Goal: Find contact information: Find contact information

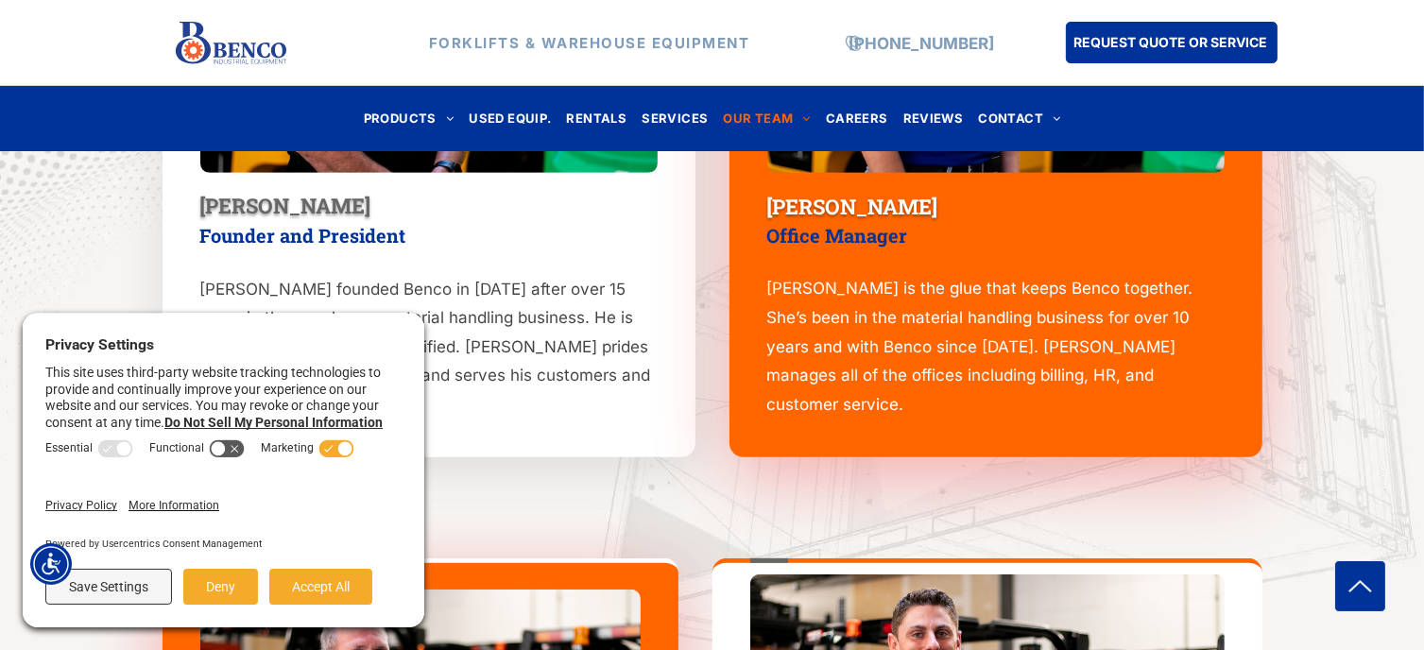
scroll to position [1042, 0]
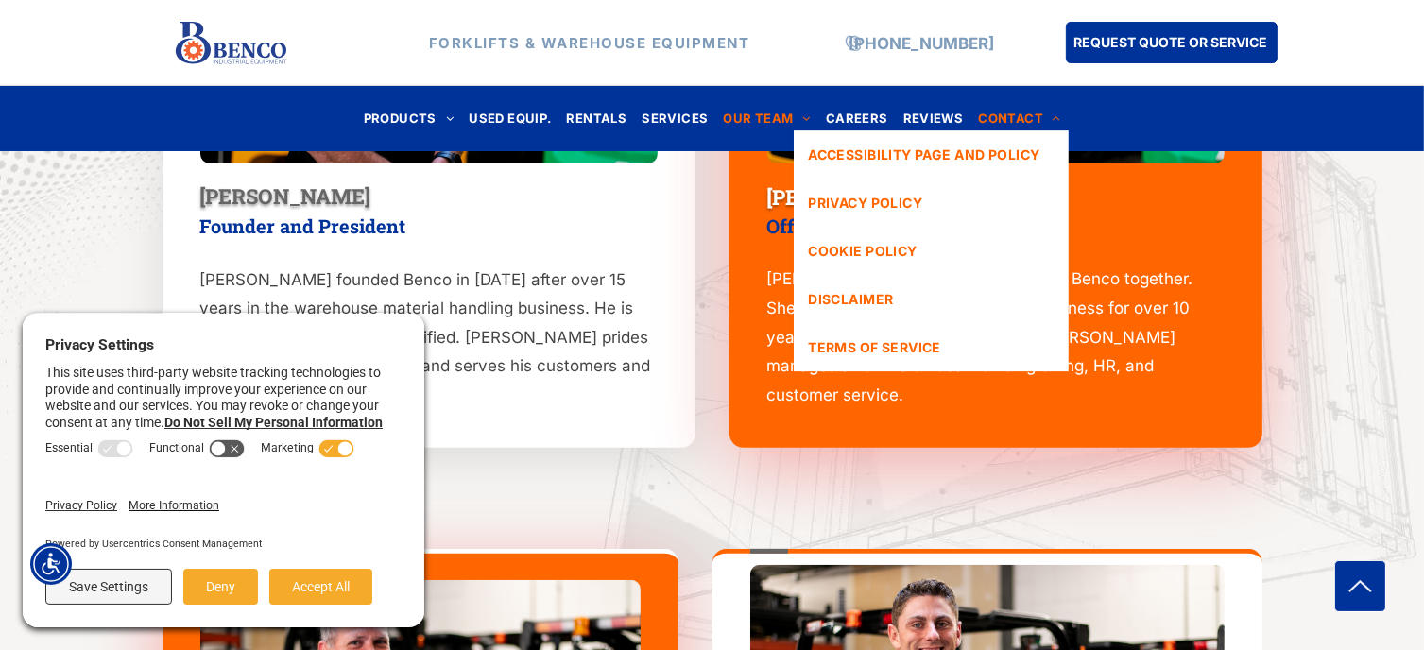
click at [1009, 120] on span "CONTACT" at bounding box center [1019, 119] width 82 height 26
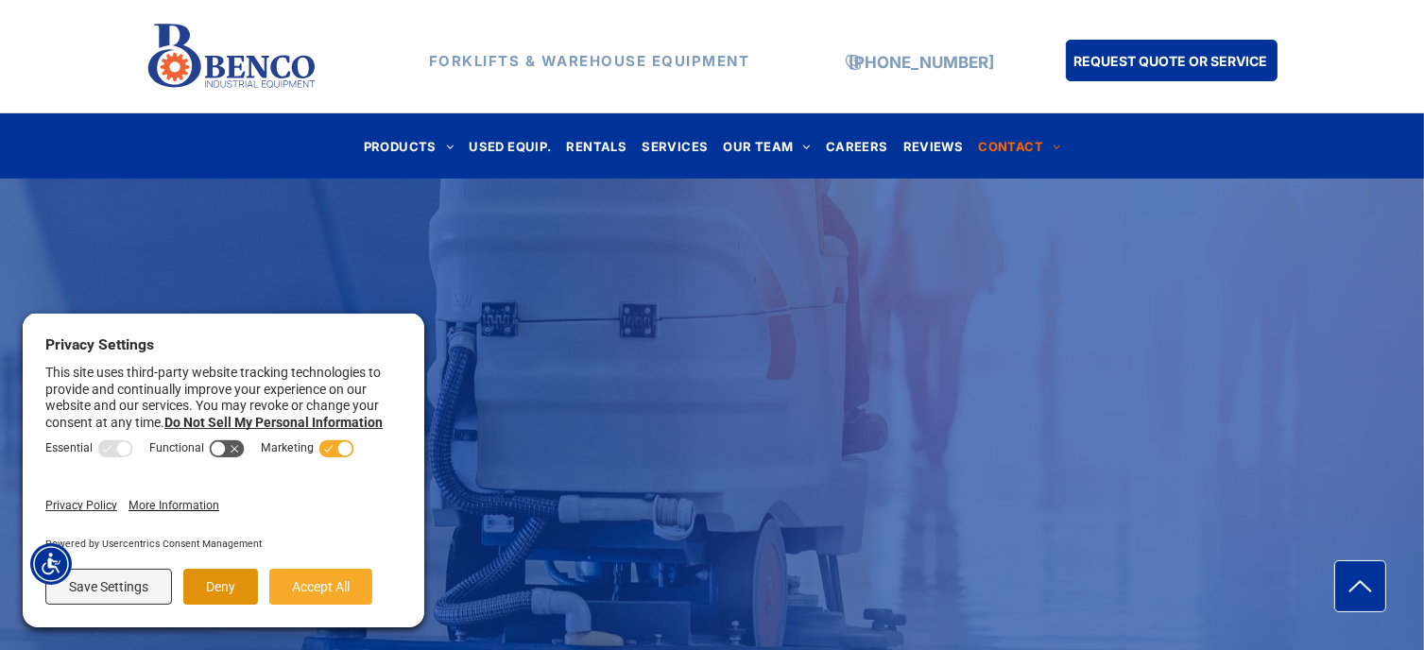
click at [219, 591] on button "Deny" at bounding box center [220, 587] width 75 height 36
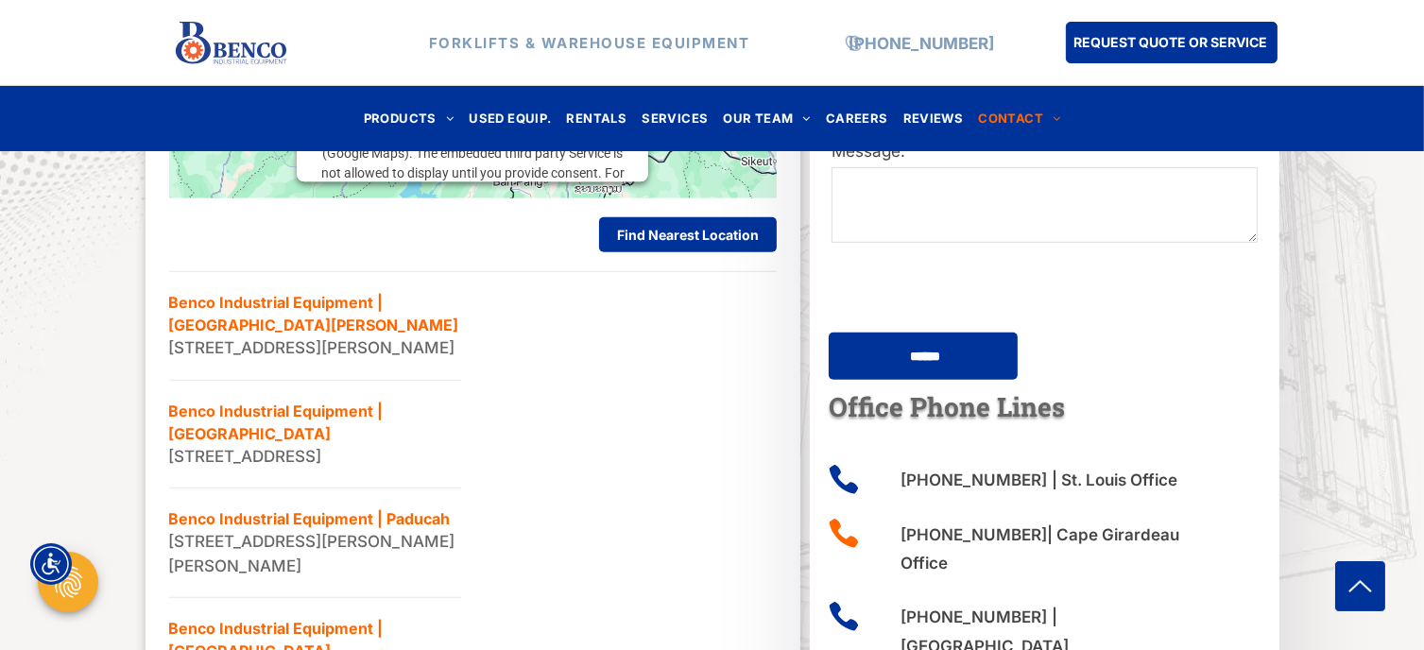
scroll to position [1138, 0]
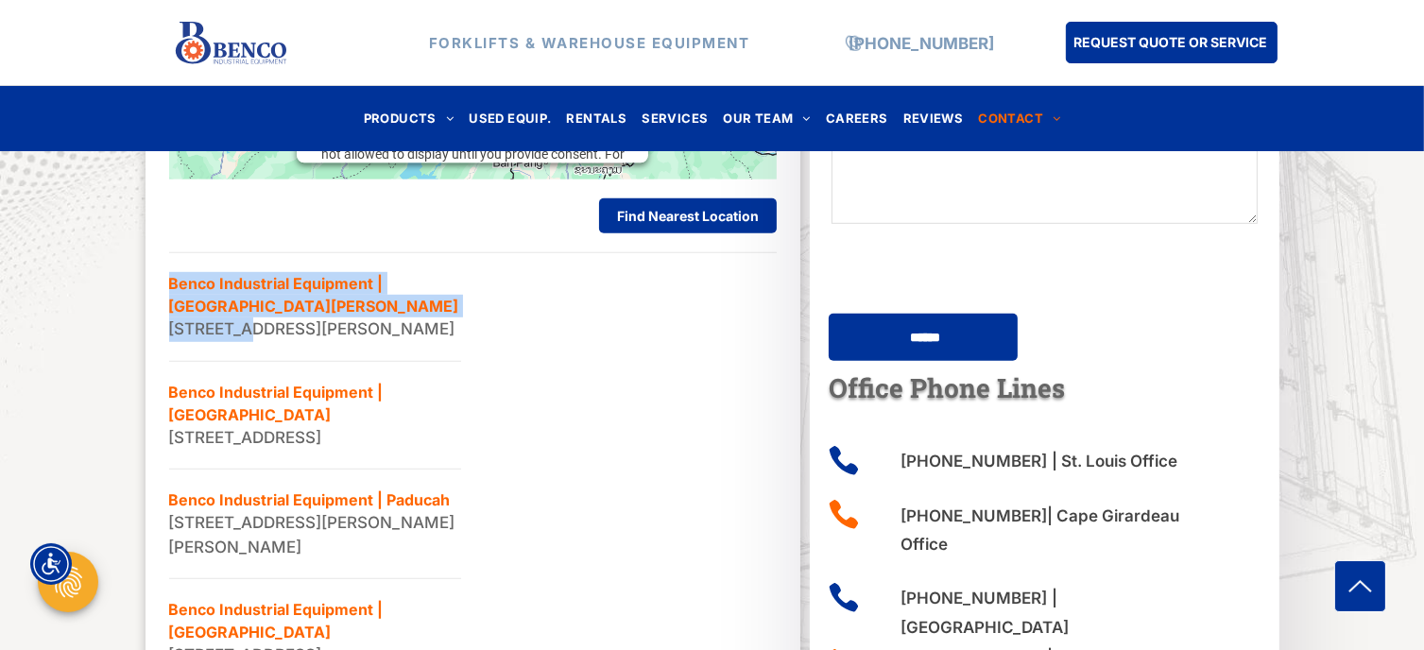
drag, startPoint x: 166, startPoint y: 302, endPoint x: 246, endPoint y: 313, distance: 80.2
click at [246, 313] on div "LIST MAP This third party embed for Google Maps is being blocked We need your p…" at bounding box center [474, 266] width 628 height 844
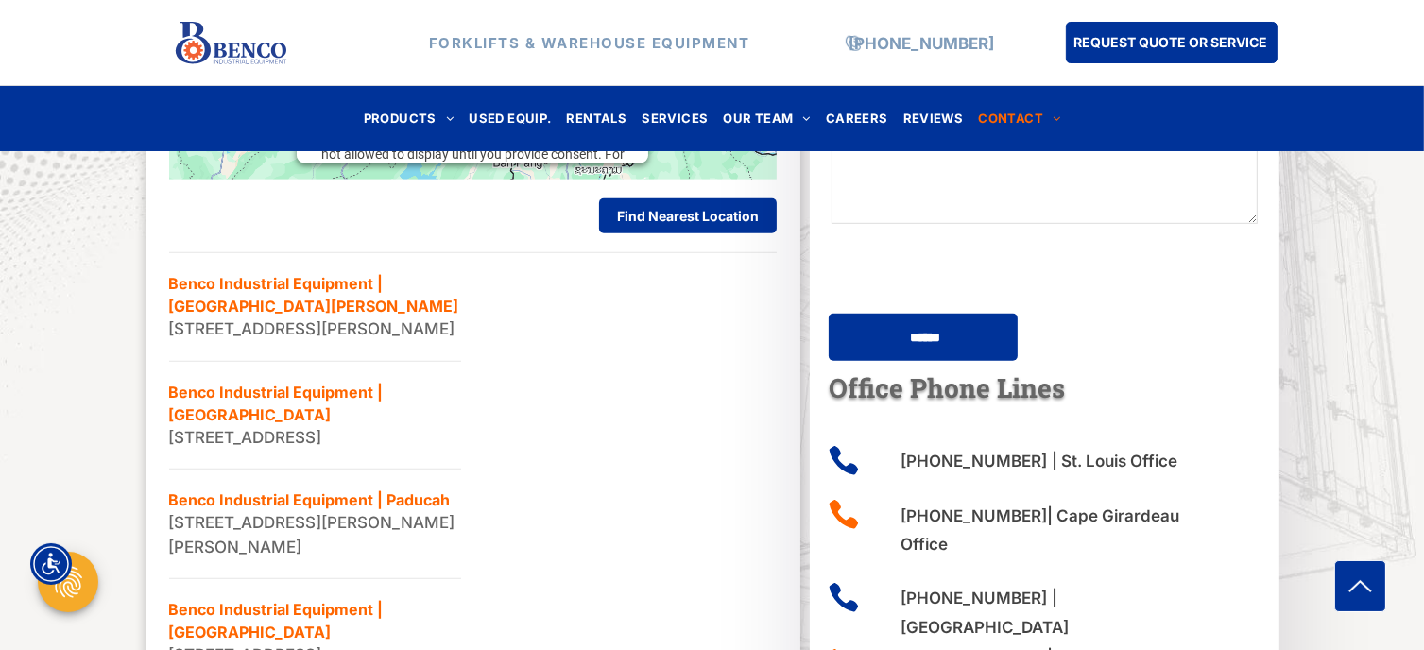
click at [313, 349] on li "Benco Industrial Equipment | St. Louis 1140 Mid Rivers Industrial Dr, St Peters…" at bounding box center [315, 307] width 292 height 109
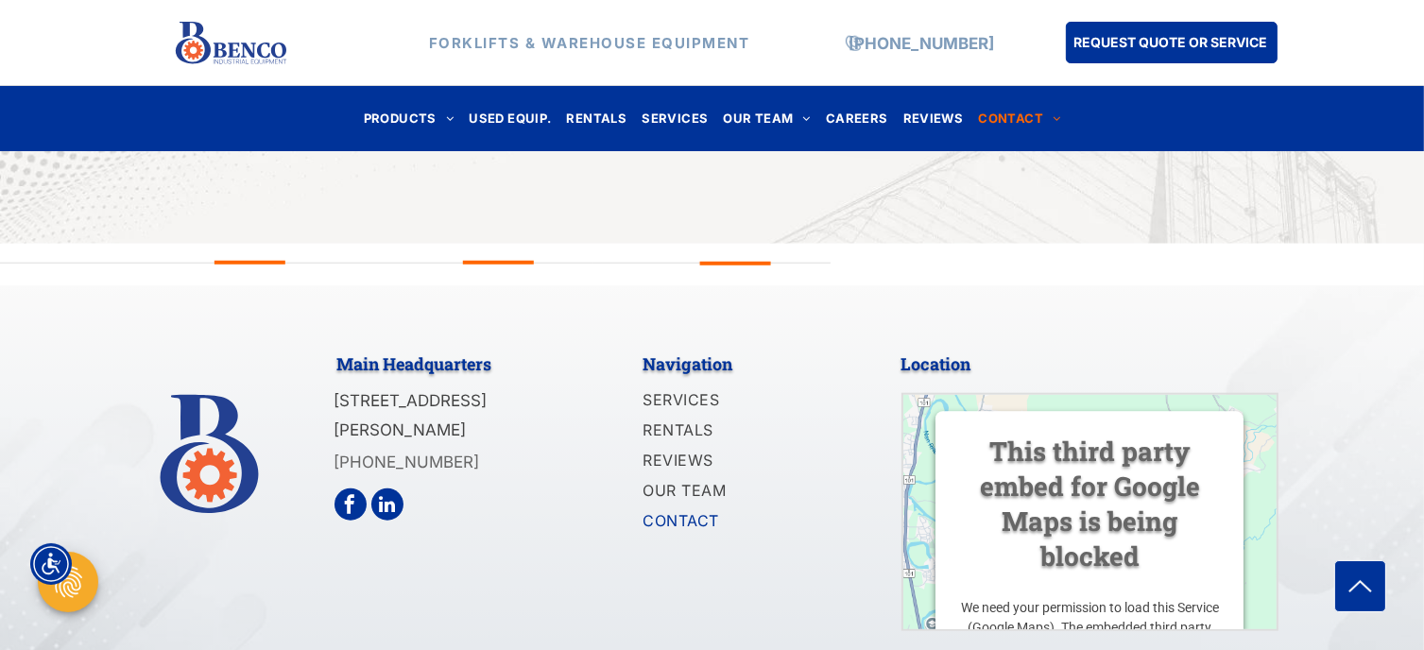
scroll to position [1890, 0]
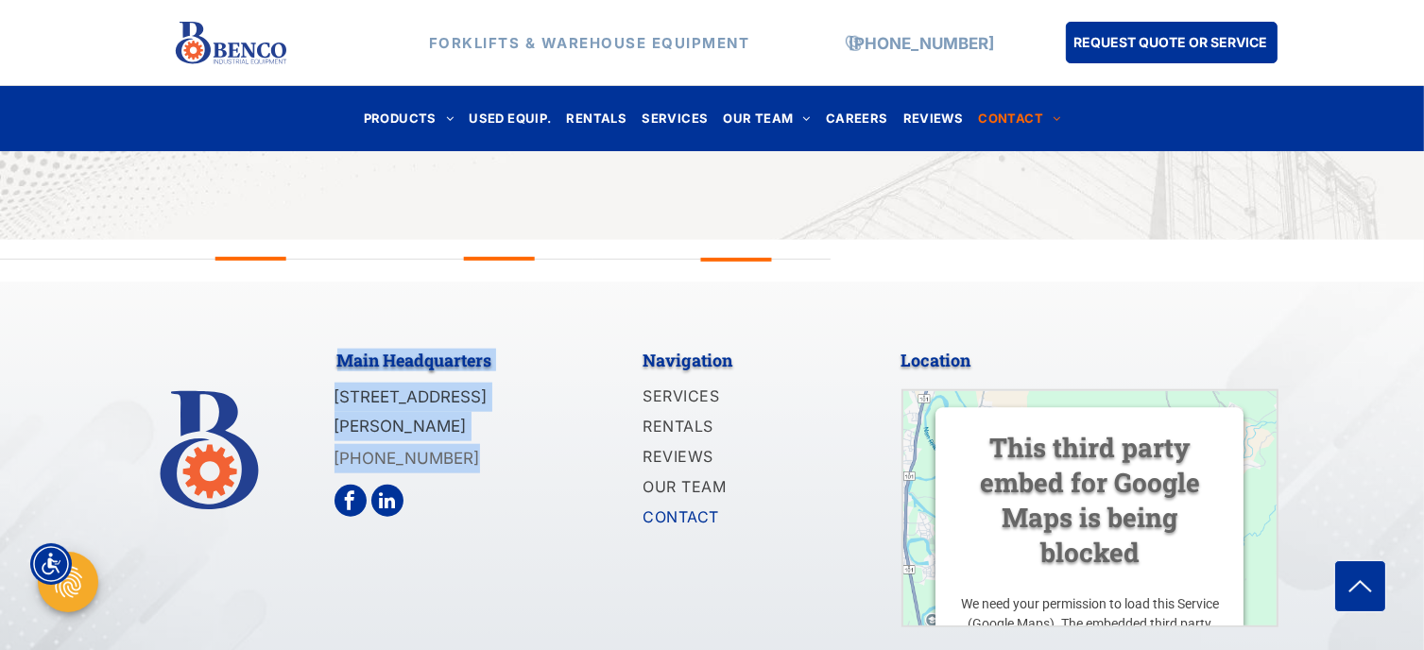
drag, startPoint x: 333, startPoint y: 432, endPoint x: 466, endPoint y: 434, distance: 133.3
click at [466, 434] on div "Main Headquarters 1140 Mid Rivers Industrial Drive Saint Peters, MO 63376 (636)…" at bounding box center [713, 483] width 1134 height 288
click at [466, 444] on p "[PHONE_NUMBER]" at bounding box center [452, 458] width 234 height 29
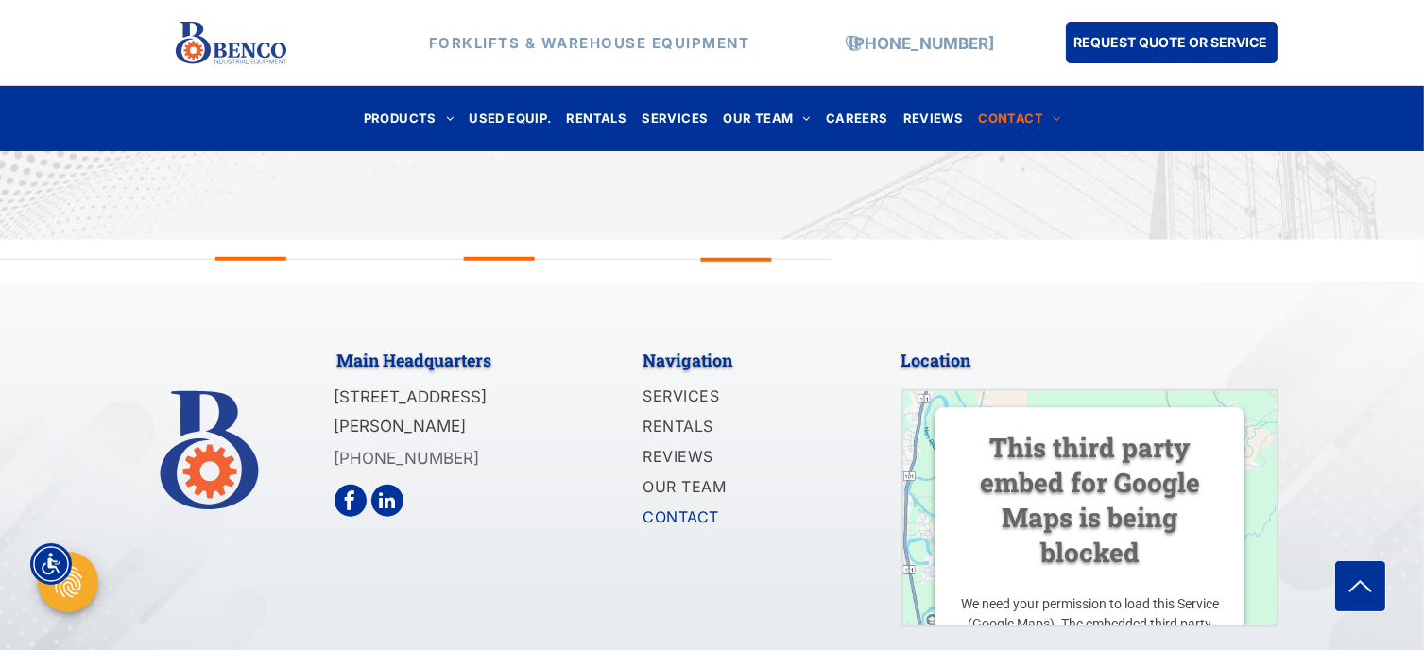
drag, startPoint x: 558, startPoint y: 400, endPoint x: 326, endPoint y: 374, distance: 233.0
click at [326, 374] on div "Main Headquarters 1140 Mid Rivers Industrial Drive Saint Peters, MO 63376 (636)…" at bounding box center [713, 483] width 1134 height 288
copy div "Main Headquarters 1140 Mid Rivers Industrial Drive Saint Peters, MO 63376"
click at [326, 374] on div at bounding box center [240, 483] width 189 height 288
click at [325, 366] on div at bounding box center [240, 483] width 189 height 288
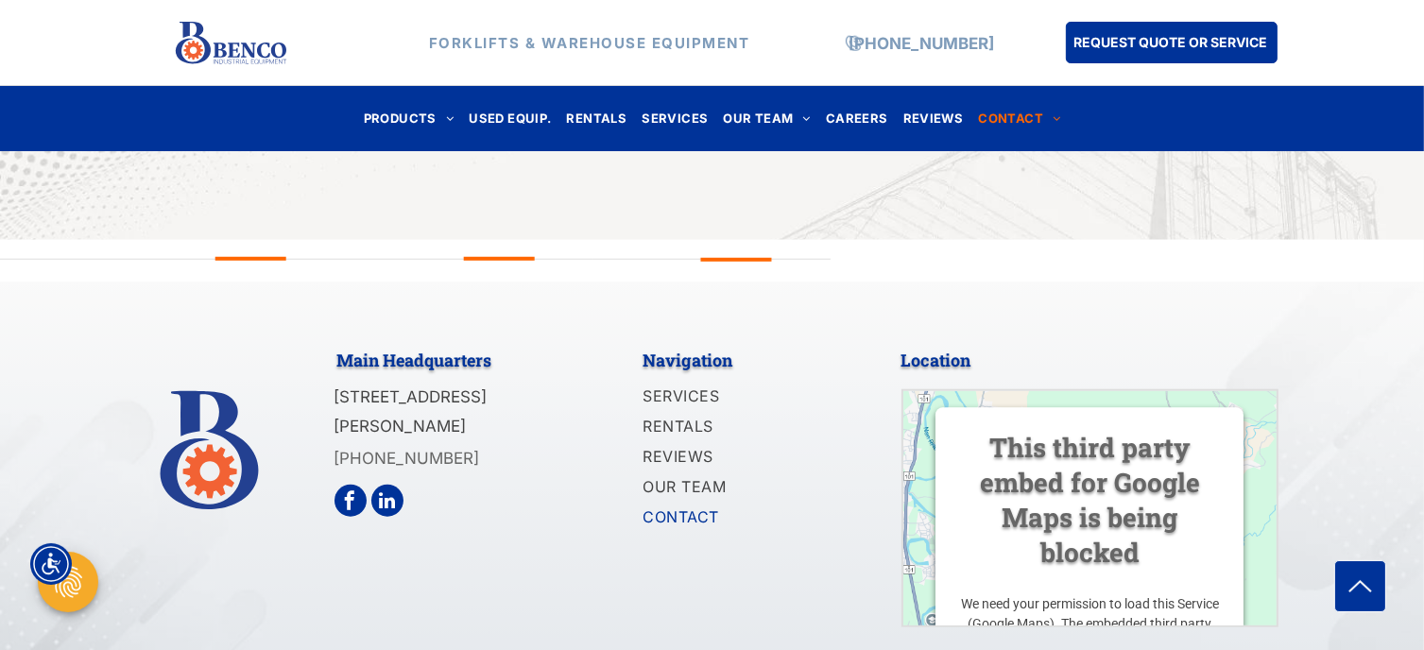
drag, startPoint x: 335, startPoint y: 368, endPoint x: 575, endPoint y: 397, distance: 241.9
click at [575, 397] on div "Main Headquarters 1140 Mid Rivers Industrial Drive Saint Peters, MO 63376 (636)…" at bounding box center [477, 483] width 284 height 288
copy span "[STREET_ADDRESS][PERSON_NAME]"
click at [518, 498] on div "Main Headquarters 1140 Mid Rivers Industrial Drive Saint Peters, MO 63376 (636)…" at bounding box center [477, 483] width 284 height 288
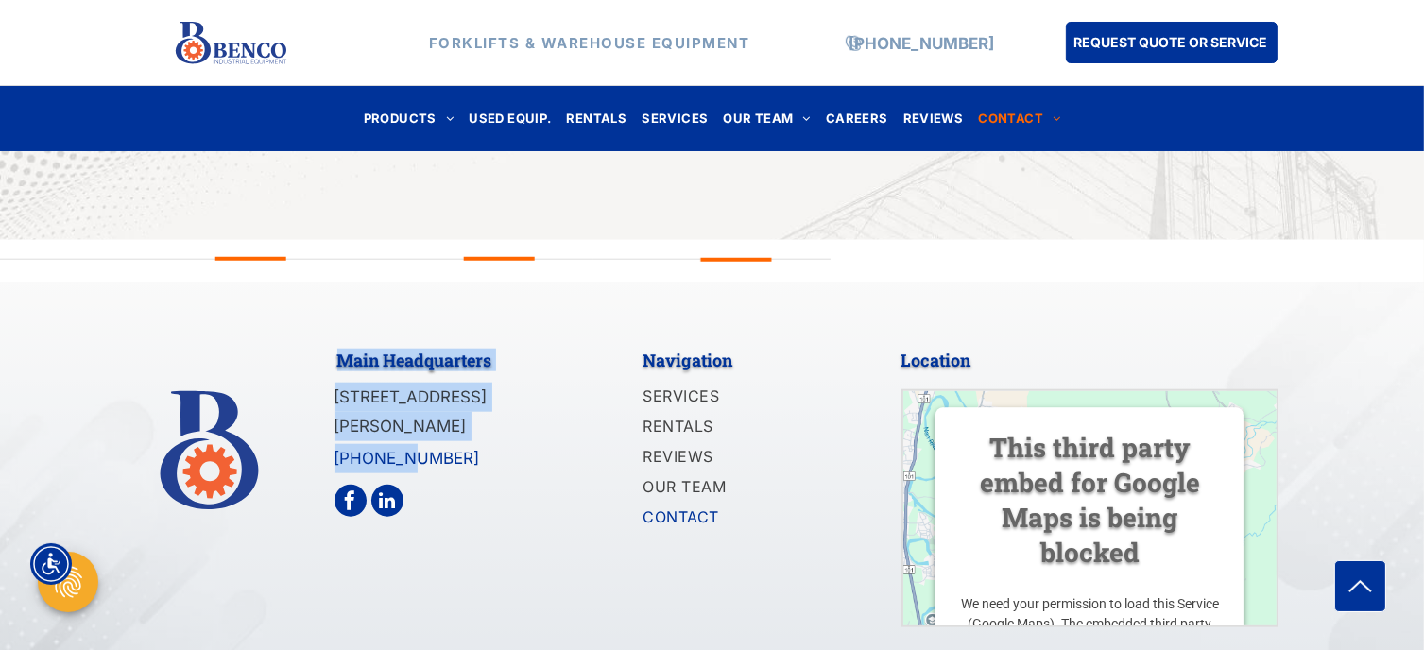
drag, startPoint x: 333, startPoint y: 430, endPoint x: 396, endPoint y: 430, distance: 63.3
click at [396, 430] on div "Main Headquarters 1140 Mid Rivers Industrial Drive Saint Peters, MO 63376 (636)…" at bounding box center [713, 483] width 1134 height 288
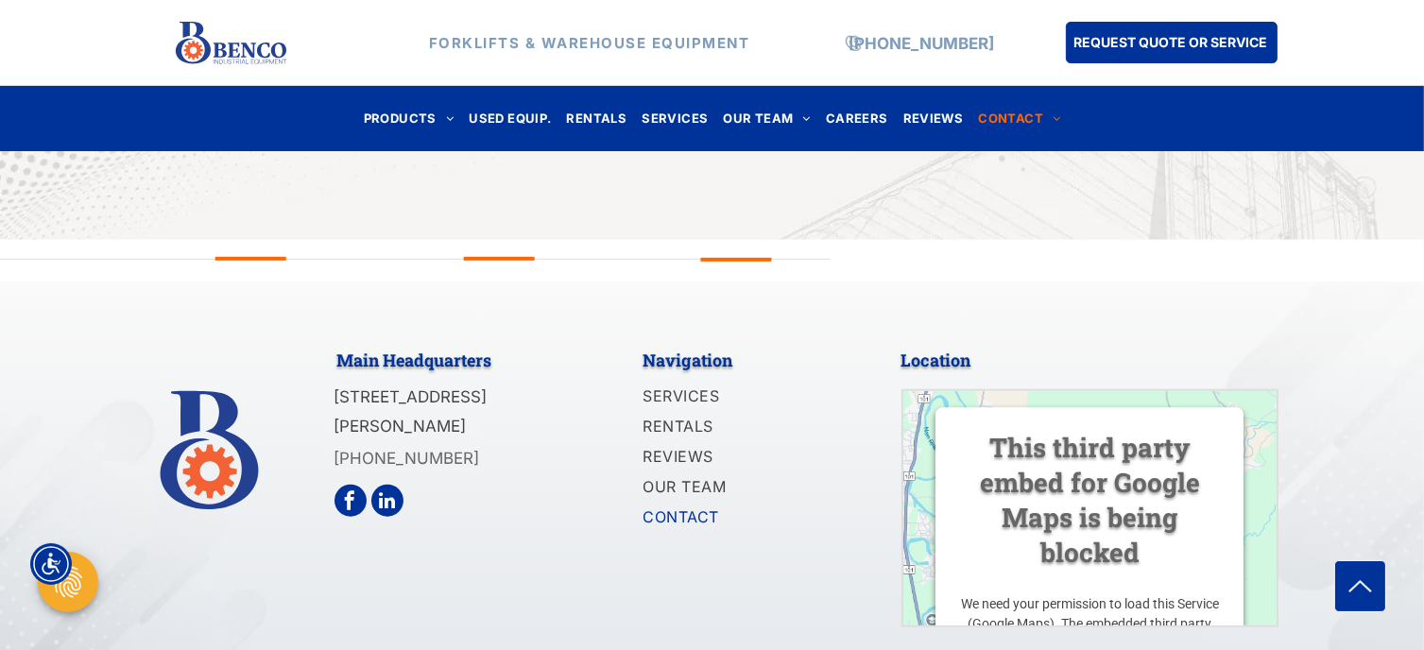
click at [462, 444] on p "[PHONE_NUMBER]" at bounding box center [452, 458] width 234 height 29
drag, startPoint x: 460, startPoint y: 430, endPoint x: 336, endPoint y: 439, distance: 125.1
click at [336, 444] on p "[PHONE_NUMBER]" at bounding box center [452, 458] width 234 height 29
copy link "[PHONE_NUMBER]"
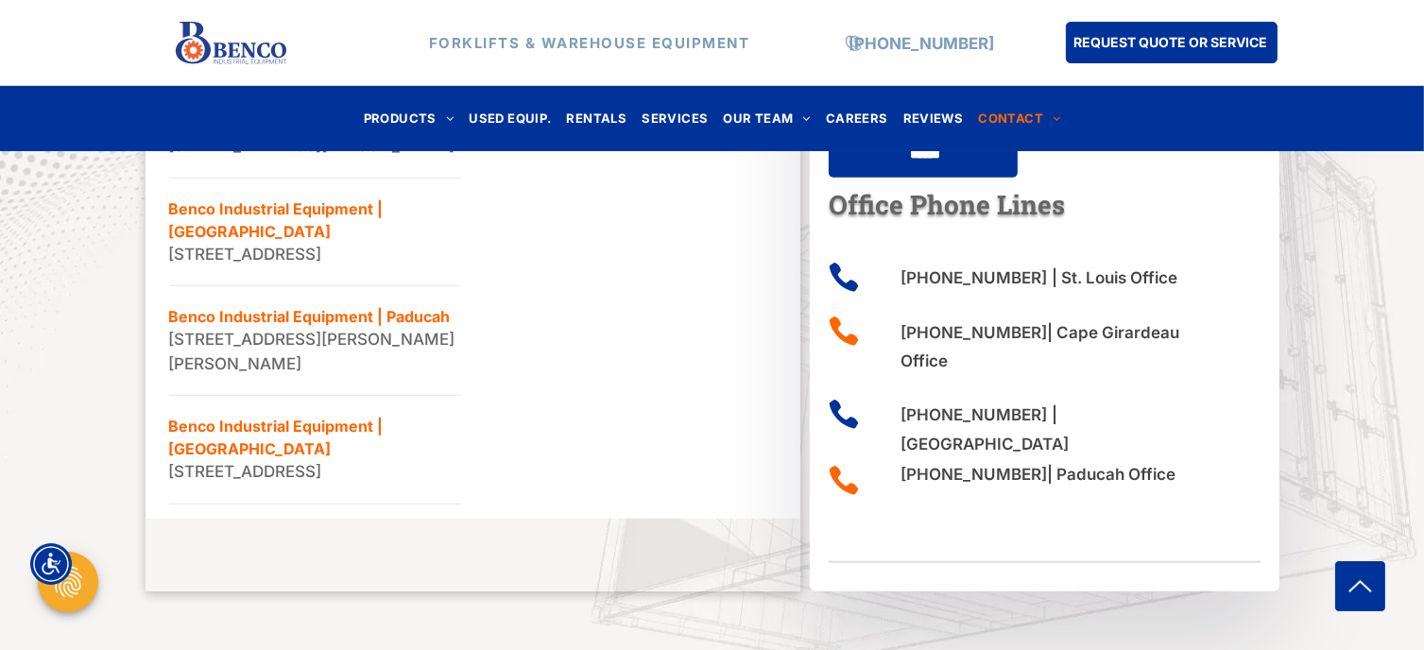
scroll to position [0, 0]
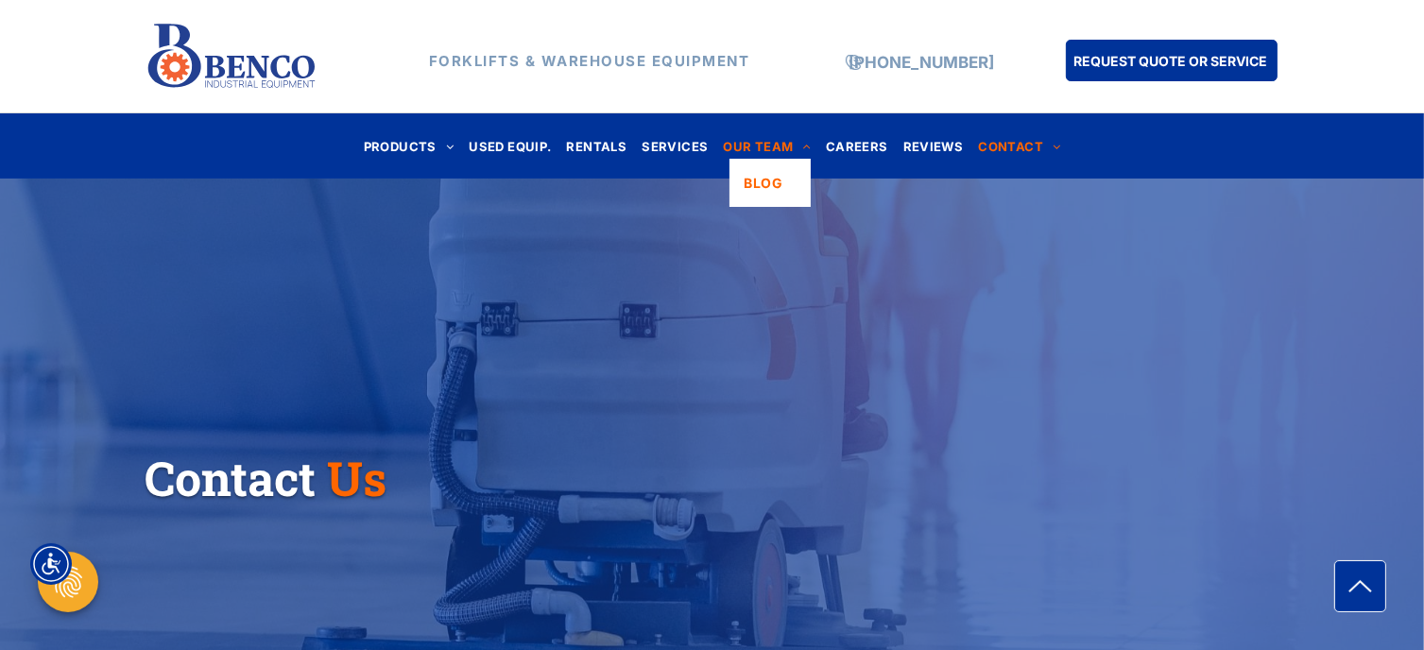
click at [742, 142] on span "OUR TEAM" at bounding box center [767, 146] width 88 height 26
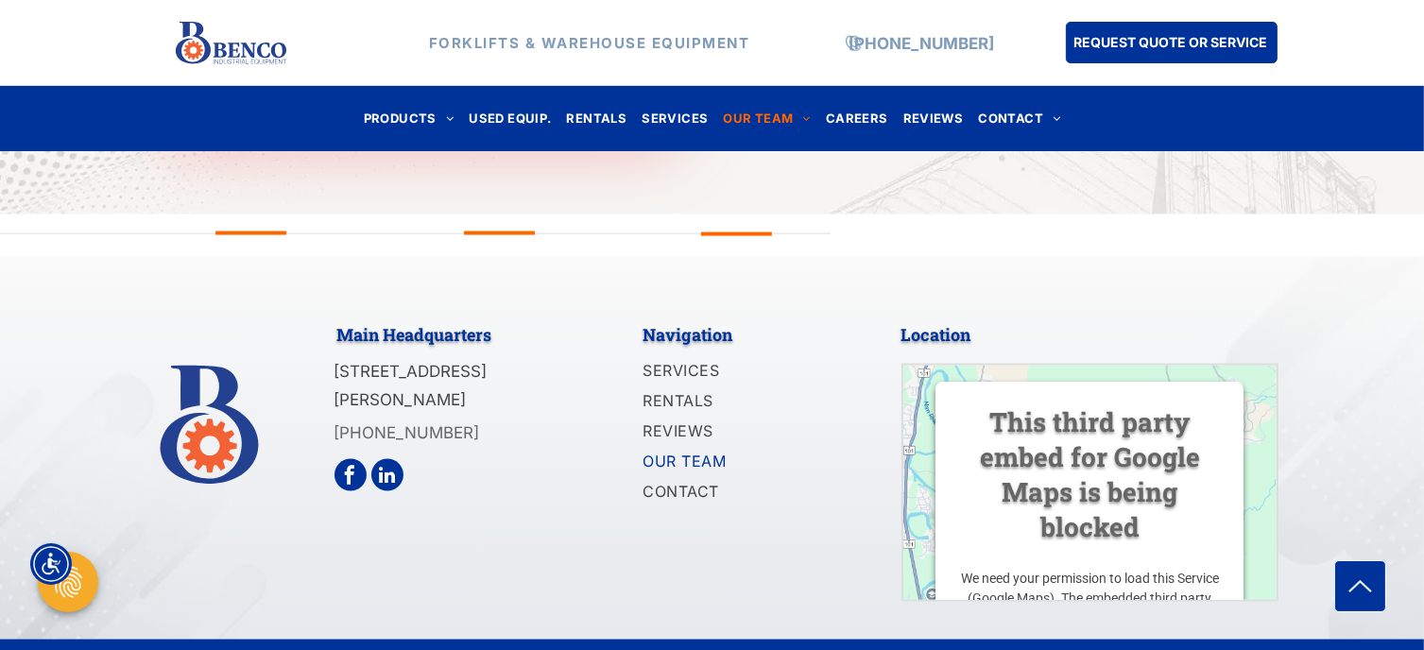
scroll to position [2945, 0]
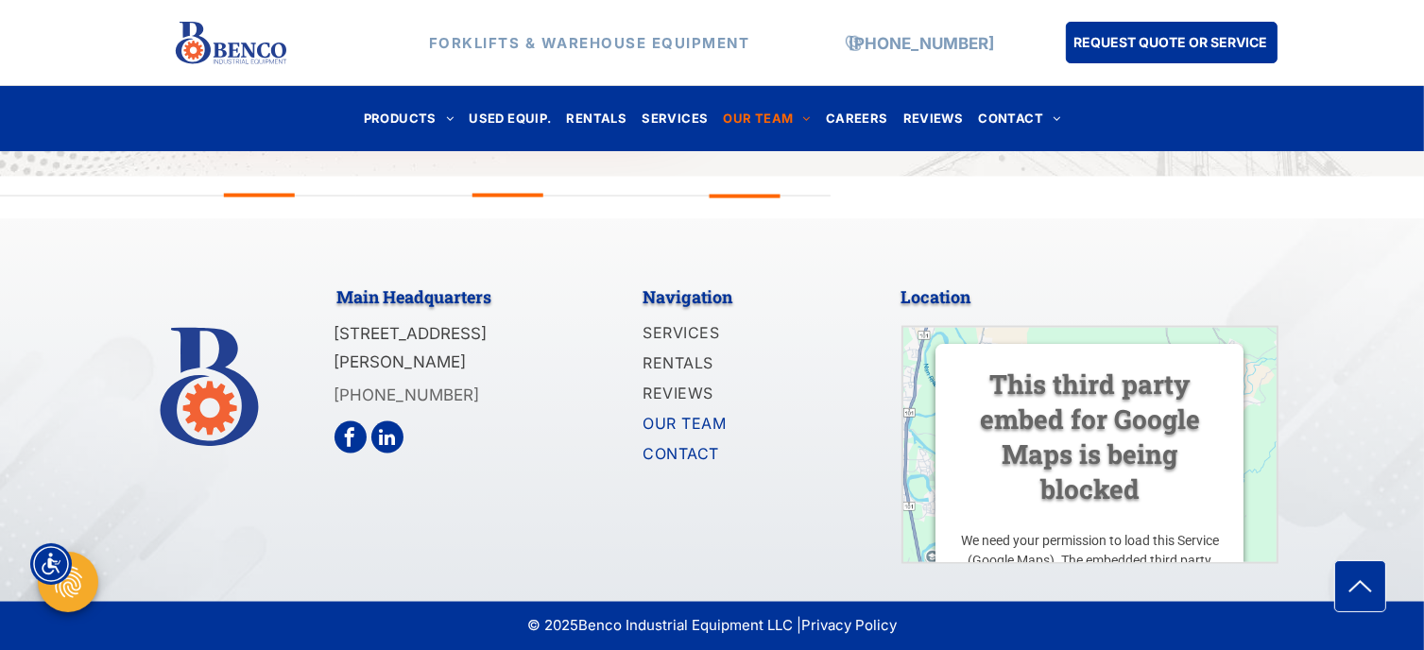
click at [692, 450] on span "CONTACT" at bounding box center [682, 453] width 76 height 23
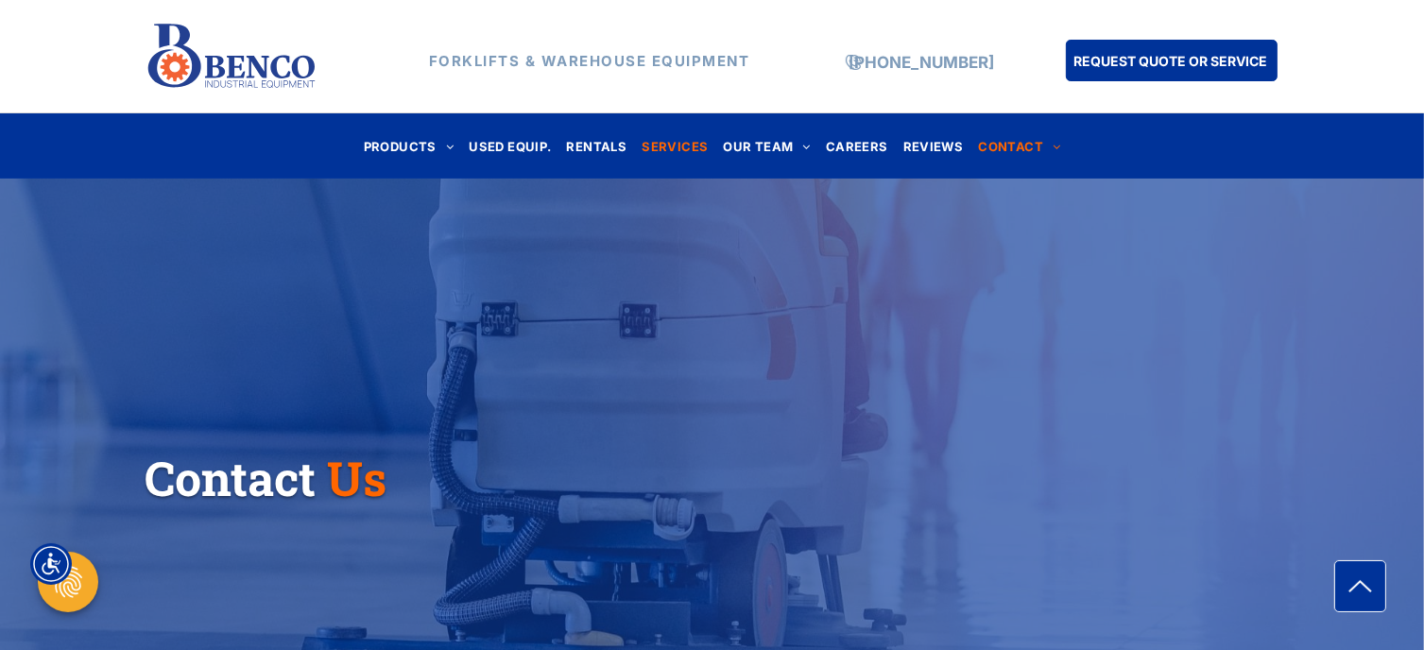
click at [665, 150] on span "SERVICES" at bounding box center [675, 146] width 66 height 26
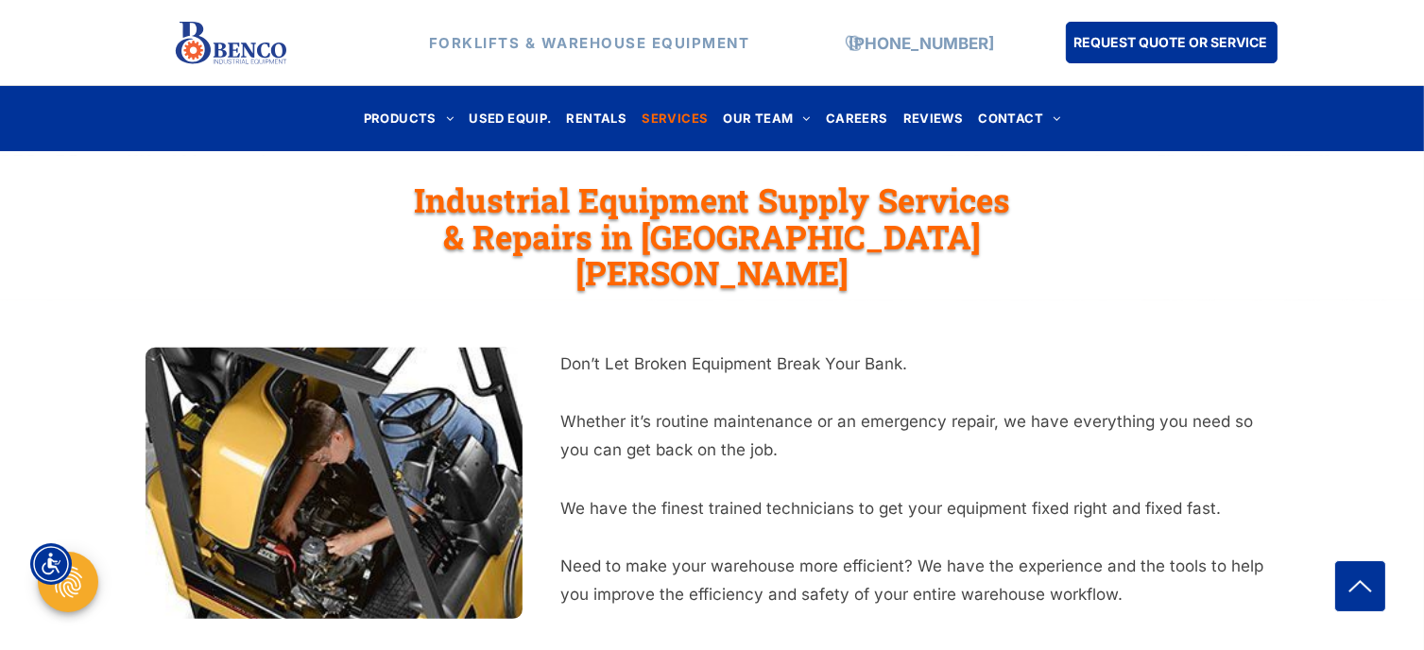
scroll to position [399, 0]
